Goal: Information Seeking & Learning: Learn about a topic

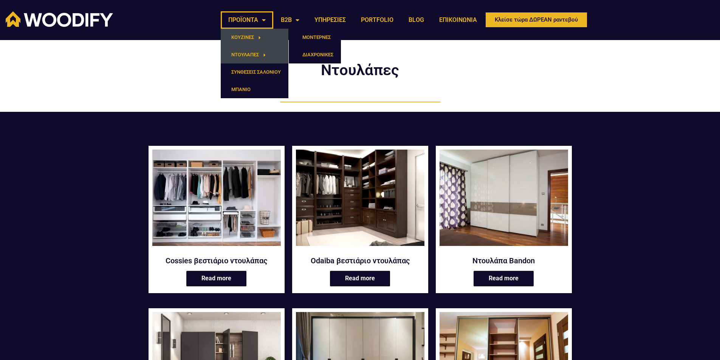
click at [253, 37] on link "ΚΟΥΖΙΝΕΣ" at bounding box center [255, 37] width 68 height 17
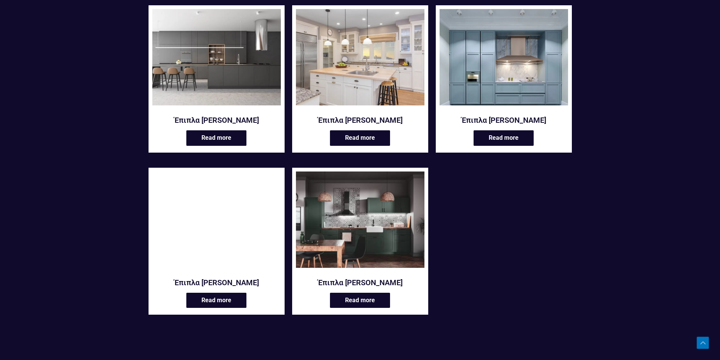
scroll to position [1284, 0]
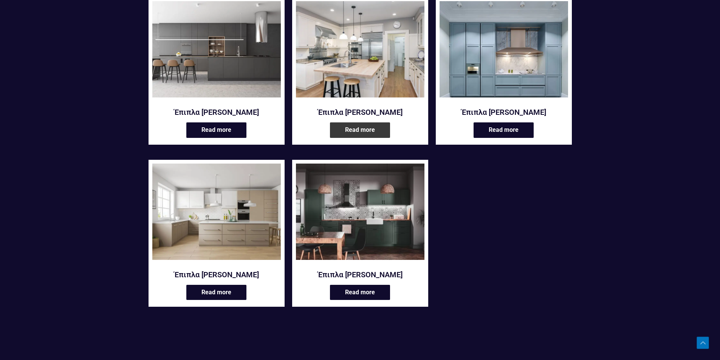
click at [368, 125] on link "Read more" at bounding box center [360, 129] width 60 height 15
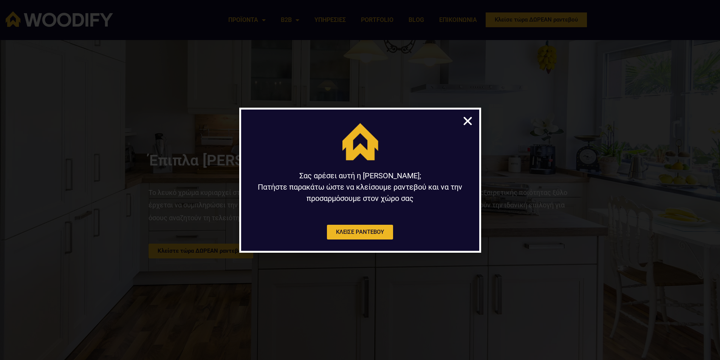
click at [468, 118] on icon "Close" at bounding box center [468, 121] width 12 height 12
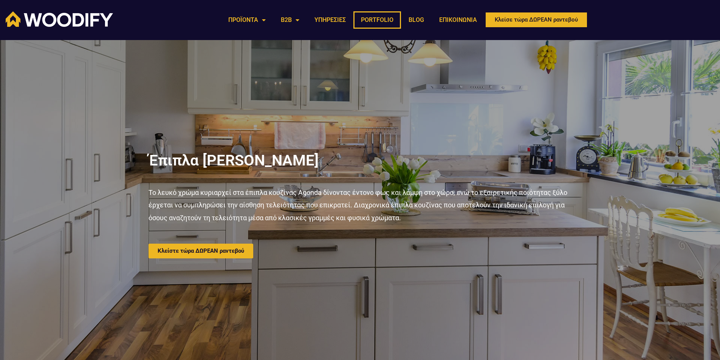
click at [373, 19] on link "PORTFOLIO" at bounding box center [377, 19] width 48 height 17
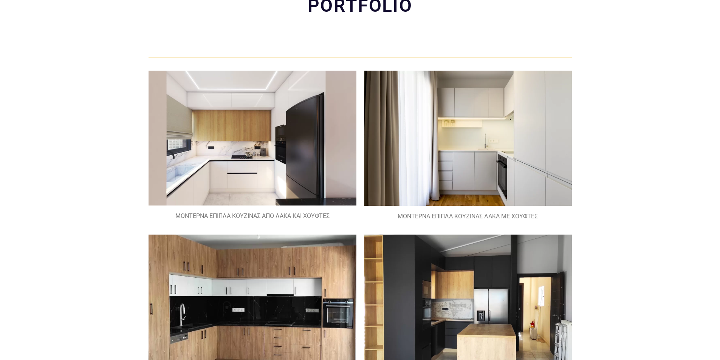
scroll to position [76, 0]
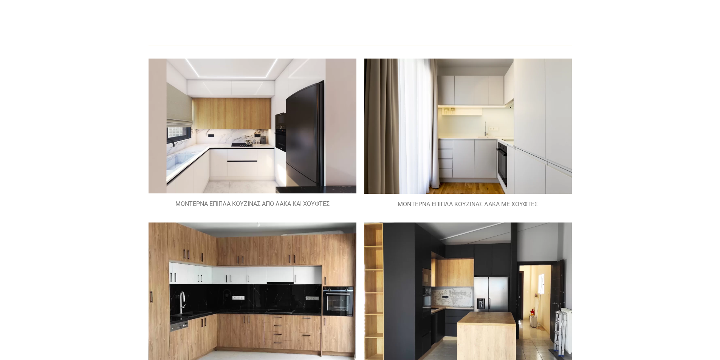
click at [253, 164] on img at bounding box center [252, 126] width 208 height 135
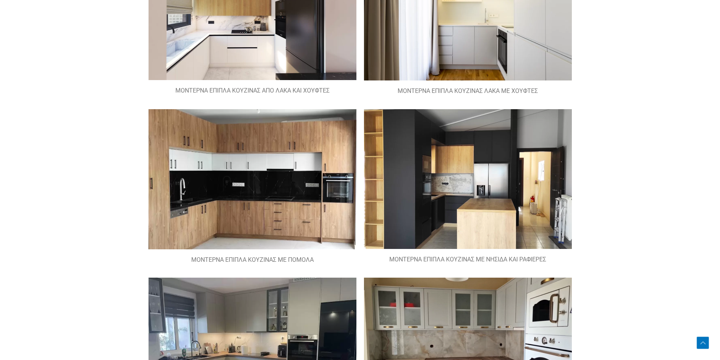
scroll to position [0, 0]
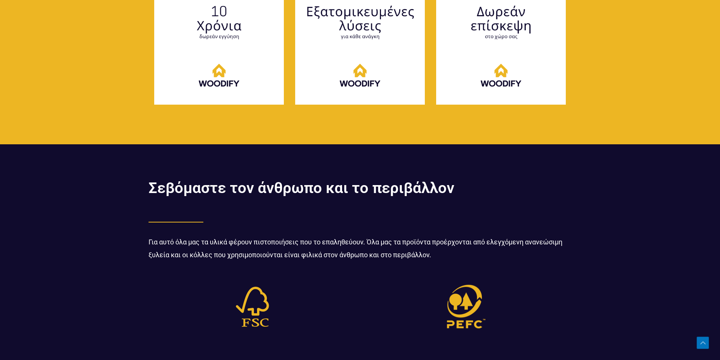
scroll to position [1511, 0]
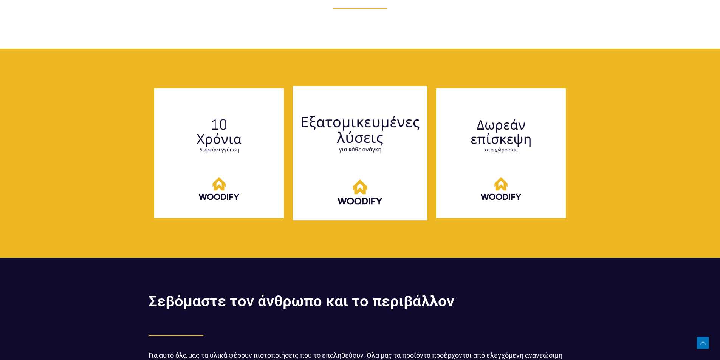
click at [357, 168] on img at bounding box center [360, 153] width 134 height 134
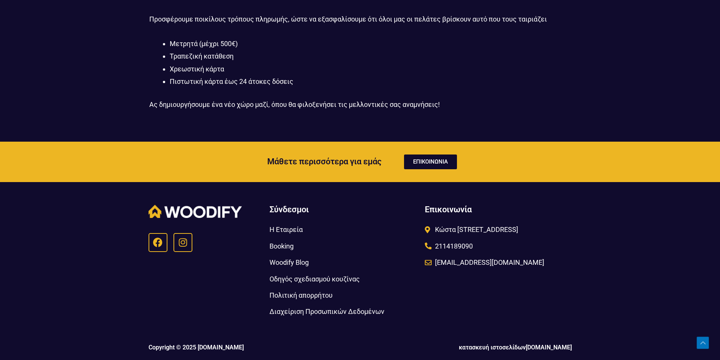
scroll to position [1390, 0]
